Goal: Find specific page/section: Find specific page/section

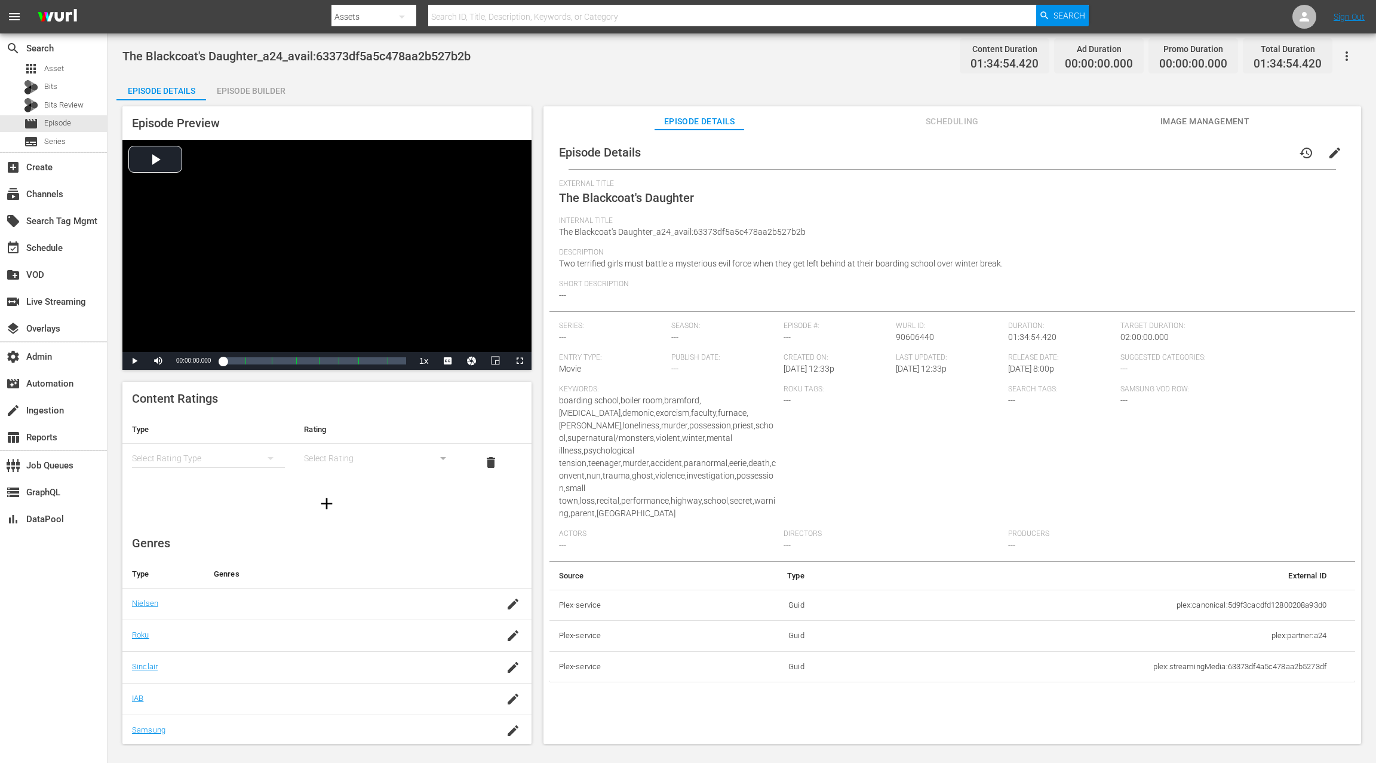
click at [1152, 655] on td "plex:streamingMedia:63373df4a5c478aa2b5273df" at bounding box center [1075, 666] width 522 height 31
drag, startPoint x: 1152, startPoint y: 655, endPoint x: 1293, endPoint y: 650, distance: 140.5
click at [1293, 651] on td "plex:streamingMedia:63373df4a5c478aa2b5273df" at bounding box center [1075, 666] width 522 height 31
copy td "plex:streamingMedia:63373df4a5c478aa2b5273df"
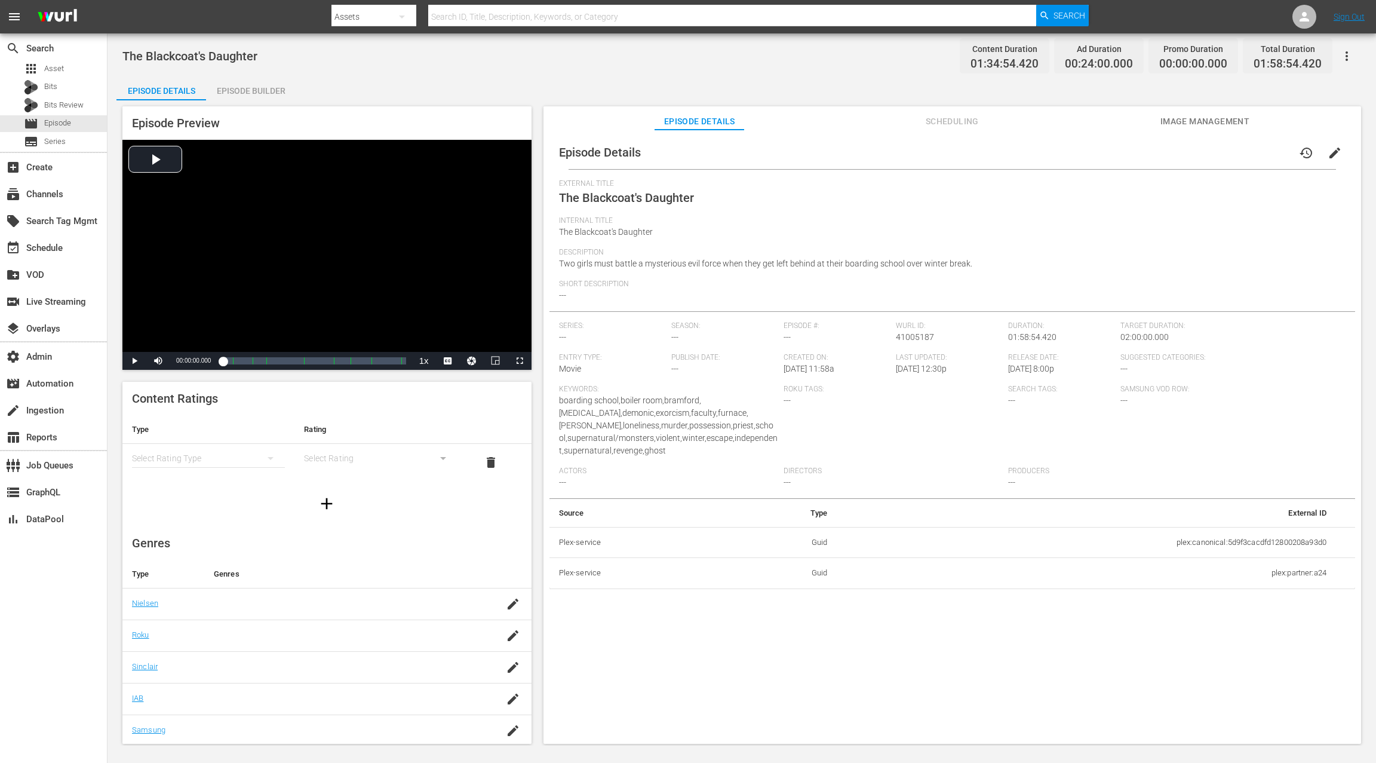
click at [1174, 544] on td "plex:canonical:5d9f3cacdfd12800208a93d0" at bounding box center [1086, 542] width 499 height 31
drag, startPoint x: 1174, startPoint y: 544, endPoint x: 1322, endPoint y: 545, distance: 147.5
click at [1322, 545] on td "plex:canonical:5d9f3cacdfd12800208a93d0" at bounding box center [1086, 542] width 499 height 31
copy td "plex:canonical:5d9f3cacdfd12800208a93d0"
click at [70, 125] on span "Episode" at bounding box center [57, 123] width 27 height 12
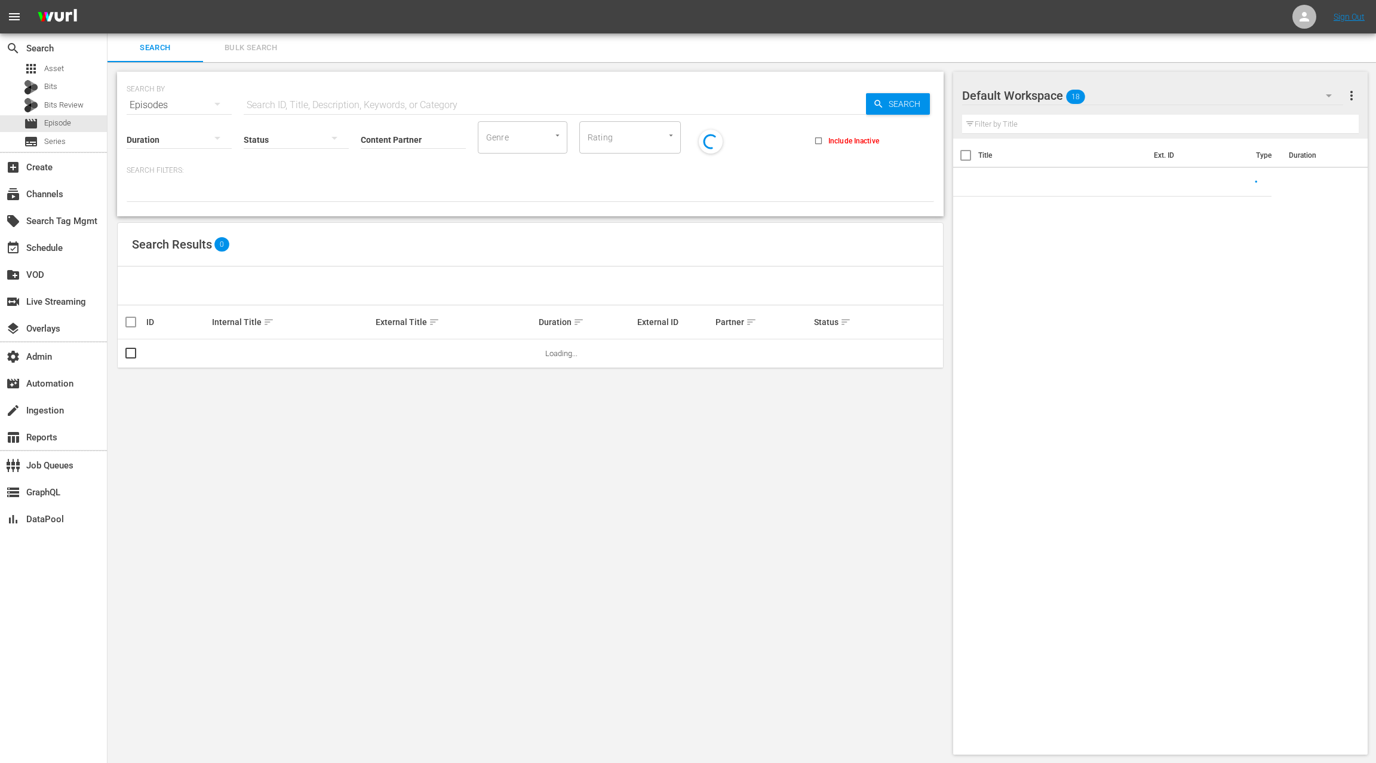
click at [263, 102] on input "text" at bounding box center [555, 105] width 622 height 29
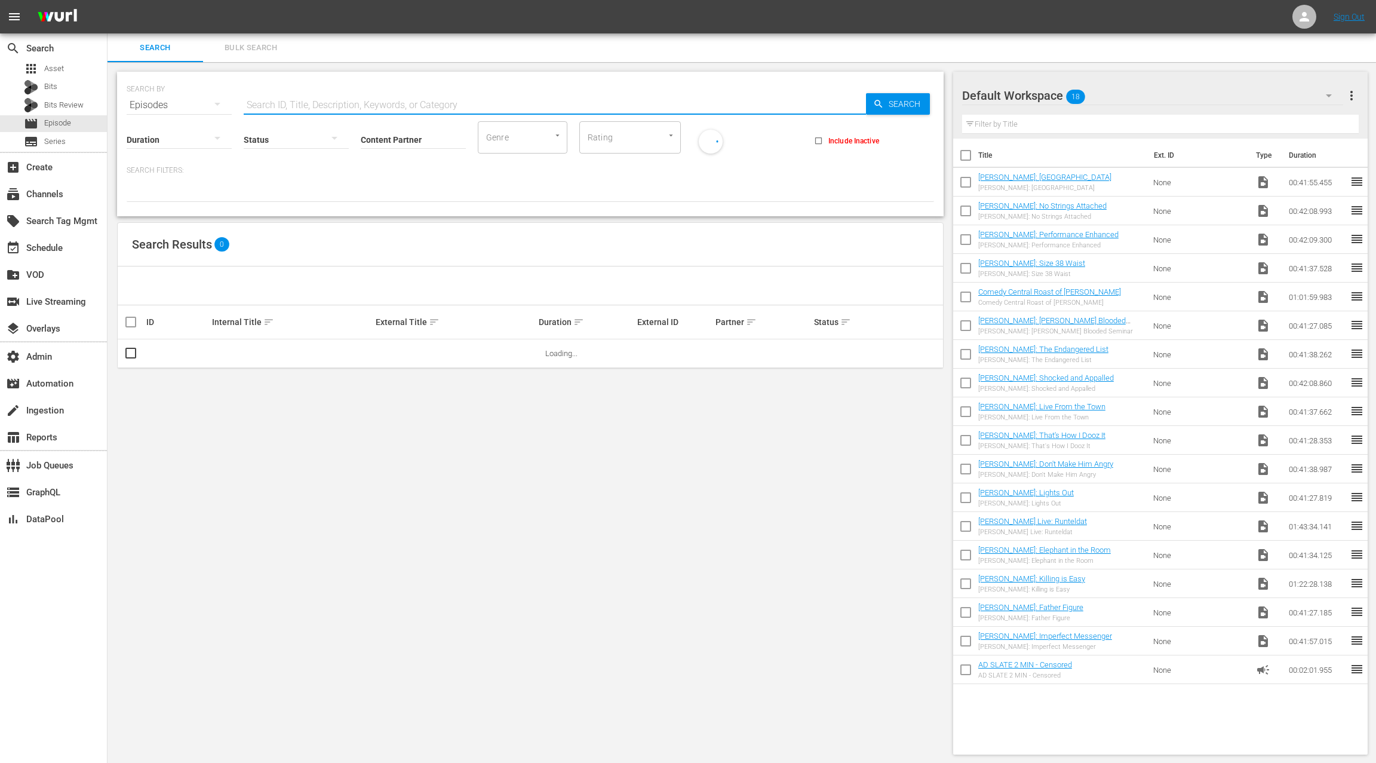
paste input "plex:canonical:5d9f3cacdfd12800208a93d0"
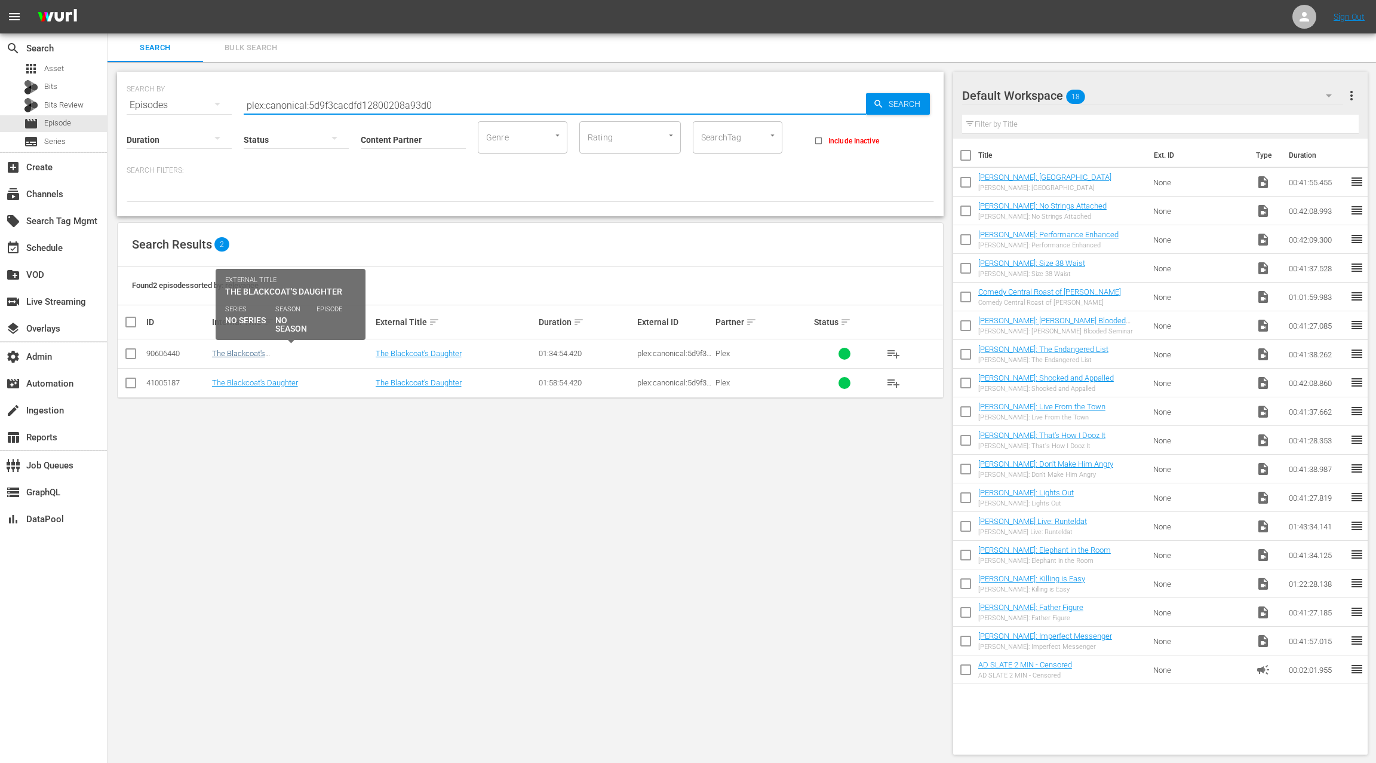
type input "plex:canonical:5d9f3cacdfd12800208a93d0"
click at [235, 353] on link "The Blackcoat's Daughter_a24_avail:63373df5a5c478aa2b527b2b" at bounding box center [291, 362] width 158 height 27
